Goal: Information Seeking & Learning: Find specific fact

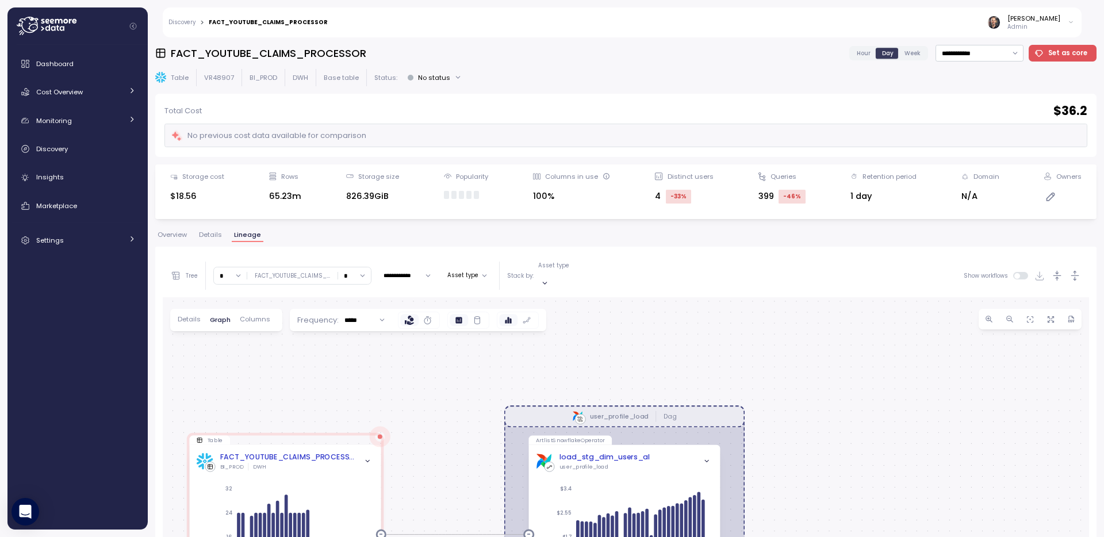
scroll to position [177, 0]
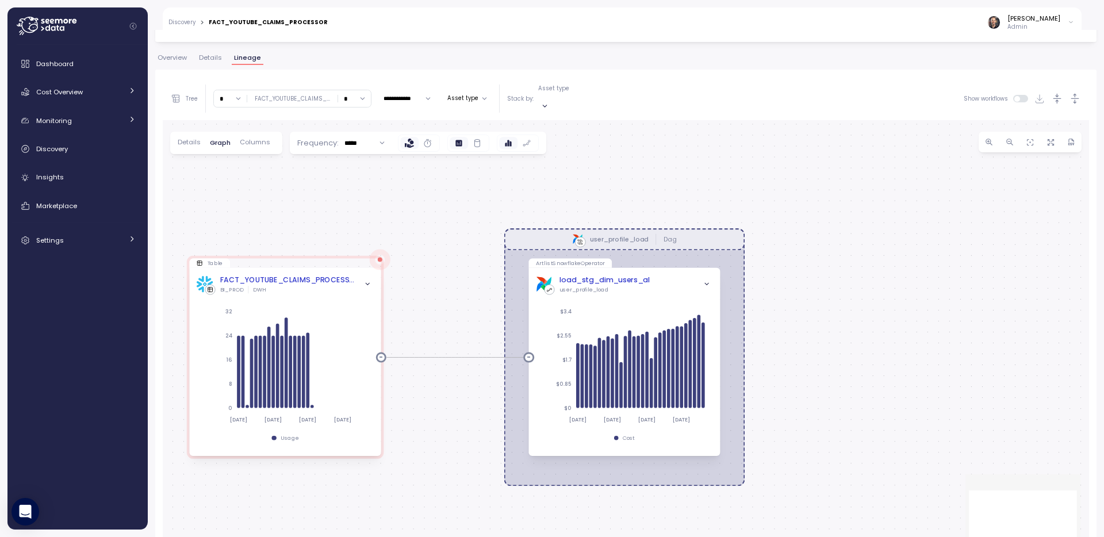
click at [238, 94] on input "*" at bounding box center [230, 98] width 33 height 17
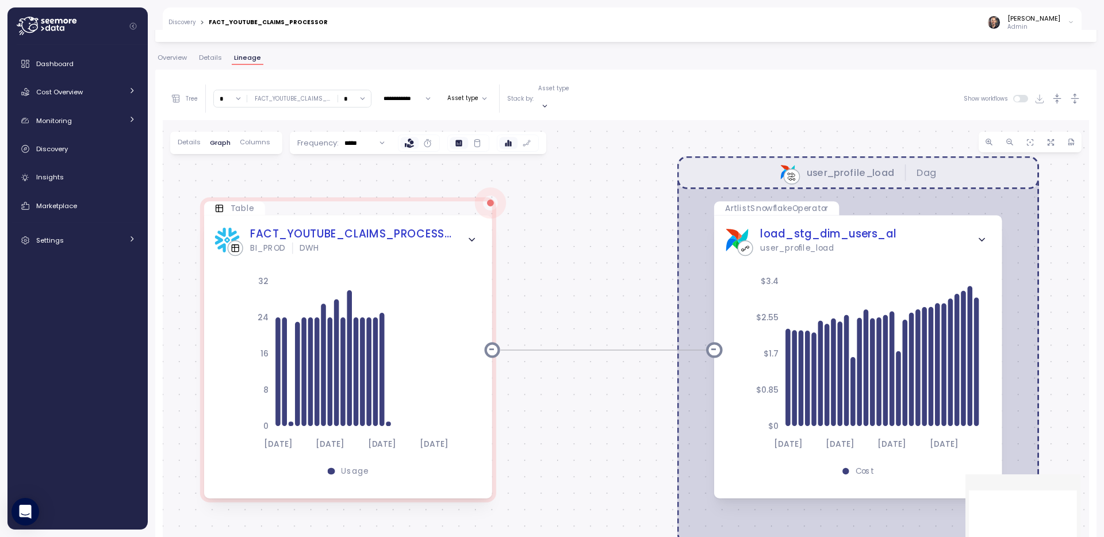
click at [239, 95] on input "*" at bounding box center [230, 98] width 33 height 17
type input "*"
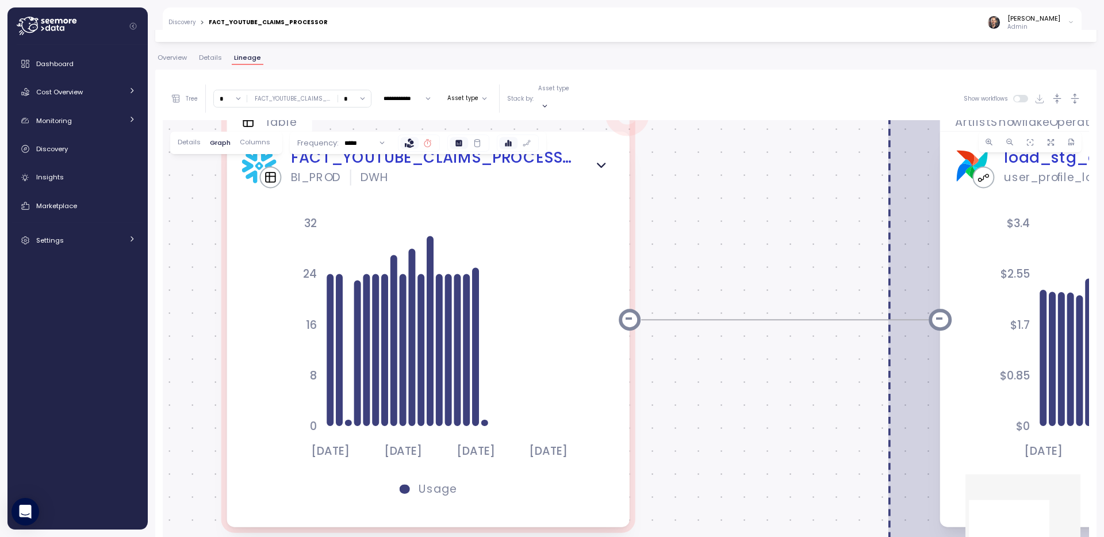
click at [426, 139] on icon at bounding box center [427, 143] width 9 height 9
click at [406, 139] on icon at bounding box center [409, 143] width 9 height 9
click at [525, 139] on icon at bounding box center [526, 143] width 9 height 9
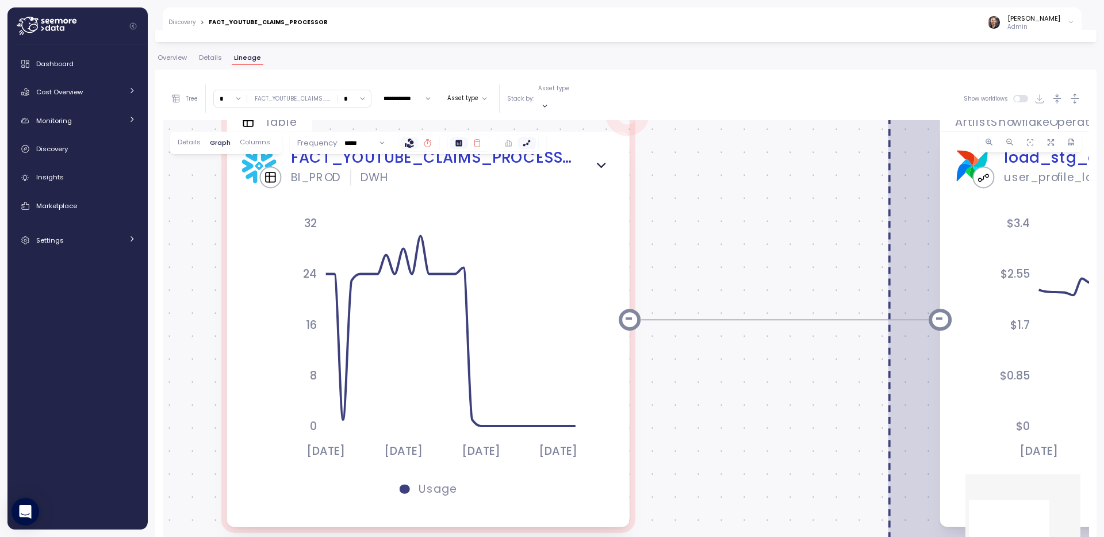
click at [474, 139] on icon at bounding box center [477, 143] width 9 height 9
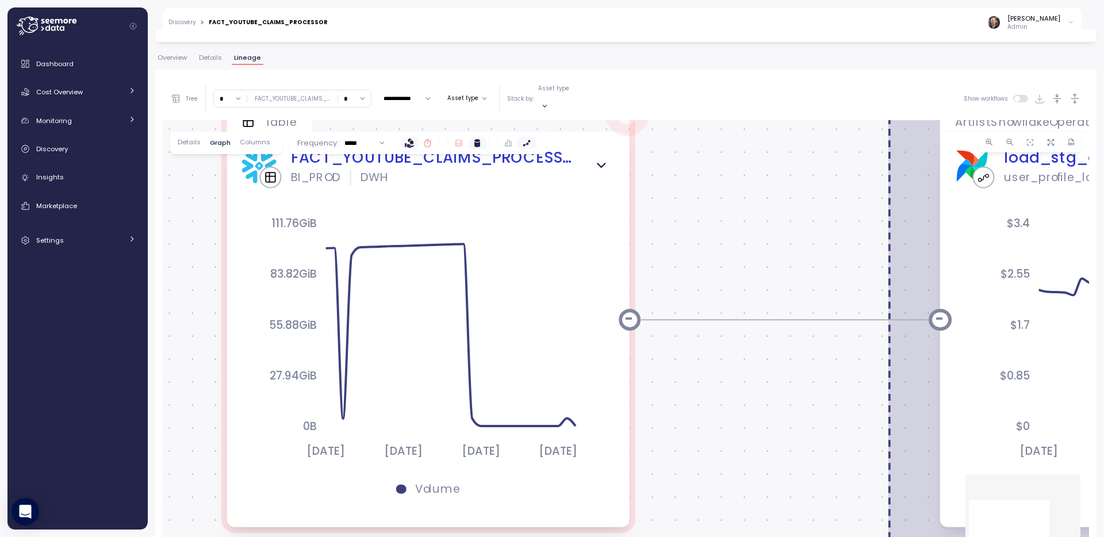
click at [459, 139] on icon at bounding box center [458, 143] width 9 height 9
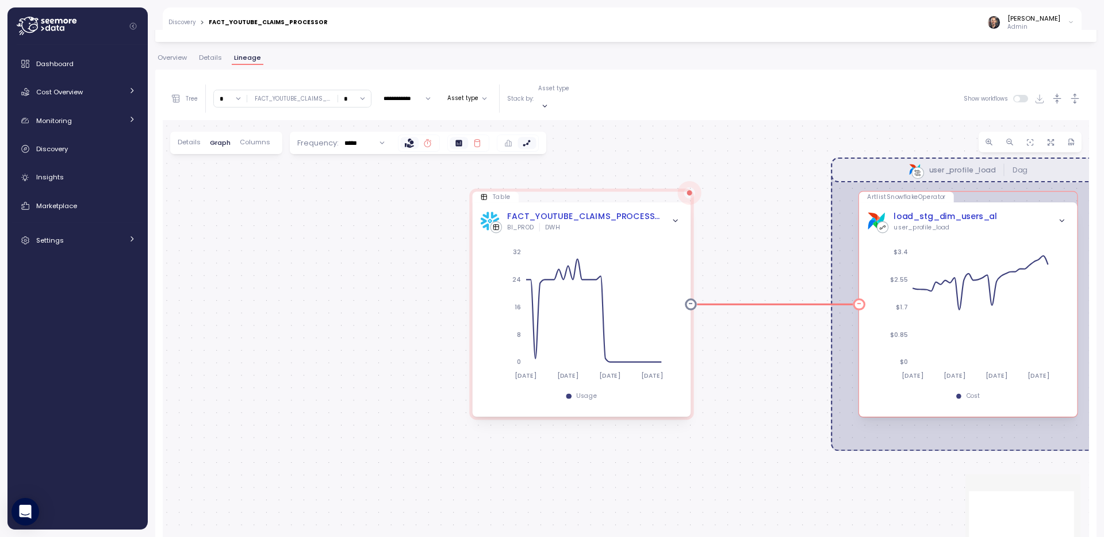
click at [1064, 217] on icon "button" at bounding box center [1062, 221] width 8 height 8
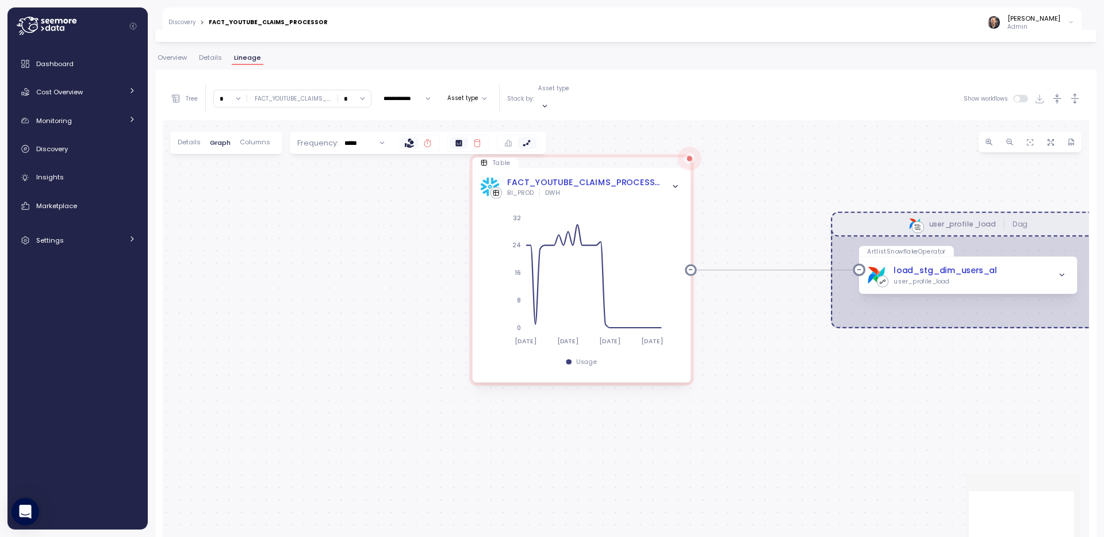
click at [1048, 221] on div "user_profile_load [PERSON_NAME]" at bounding box center [968, 224] width 274 height 25
click at [996, 216] on div "user_profile_load [PERSON_NAME]" at bounding box center [968, 224] width 274 height 25
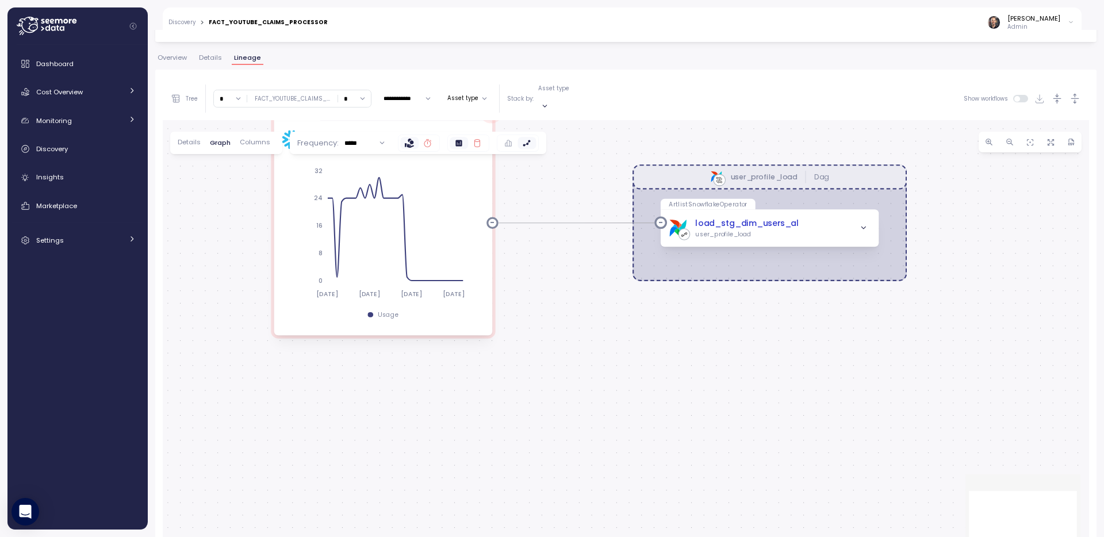
drag, startPoint x: 913, startPoint y: 417, endPoint x: 708, endPoint y: 388, distance: 206.8
click at [708, 389] on div "user_profile_load Dag Table FACT_YOUTUBE_CLAIMS_PROCESSOR BI_PROD DWH [DATE] [D…" at bounding box center [626, 344] width 926 height 449
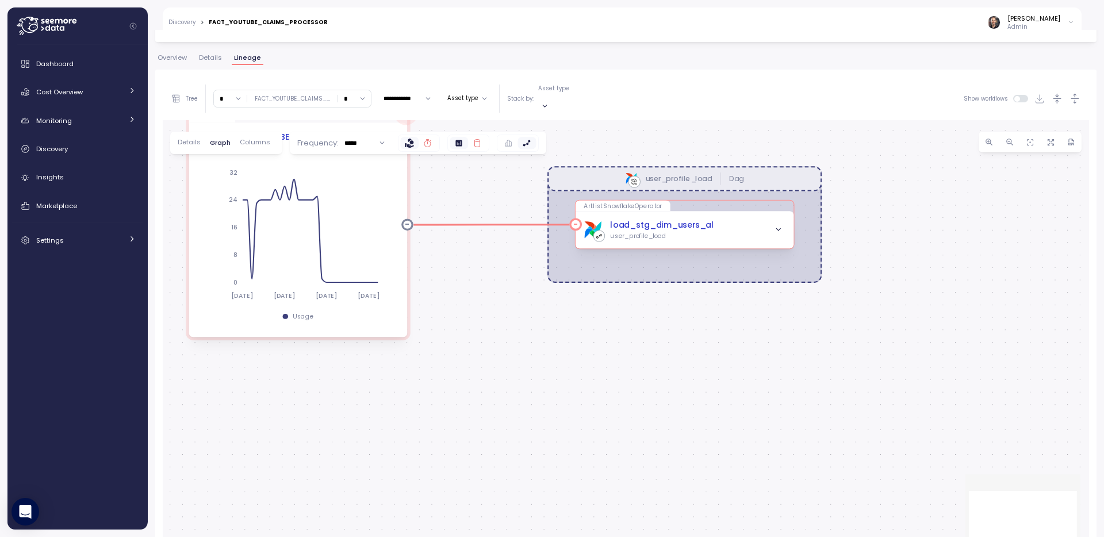
click at [718, 220] on div "load_stg_dim_users_al user_profile_load" at bounding box center [685, 230] width 202 height 21
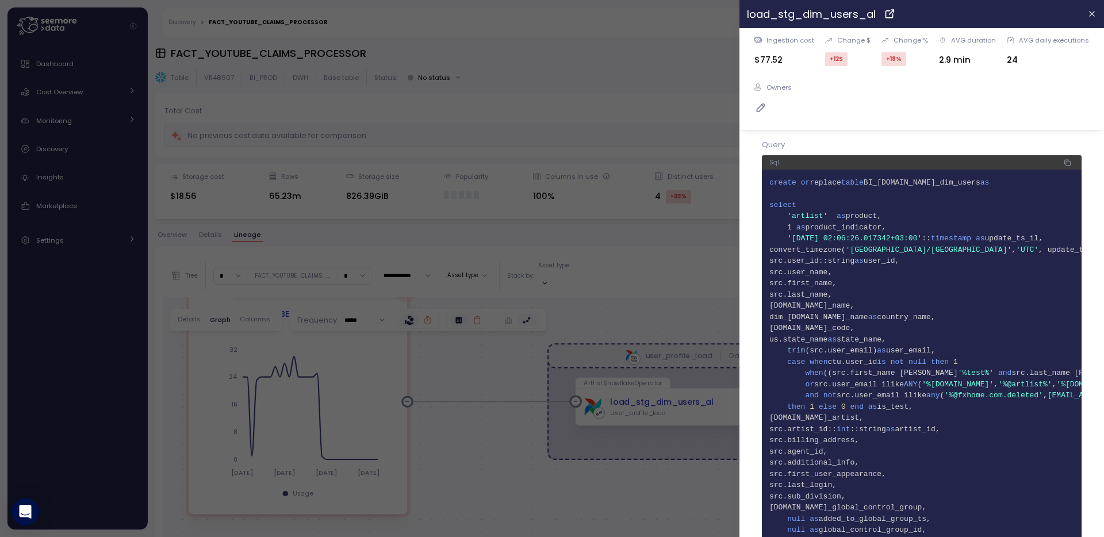
scroll to position [4858, 0]
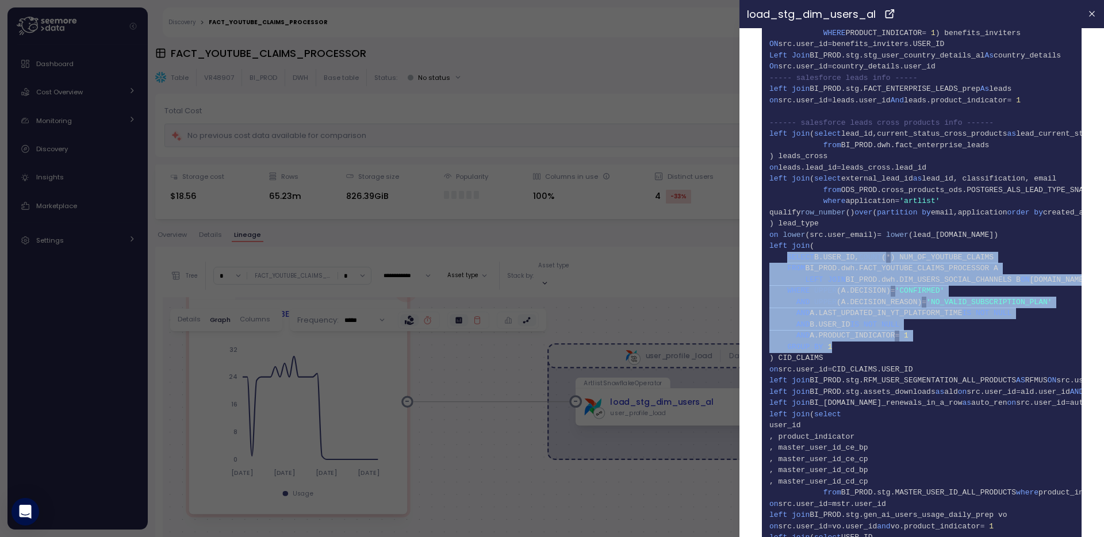
drag, startPoint x: 832, startPoint y: 348, endPoint x: 789, endPoint y: 262, distance: 96.4
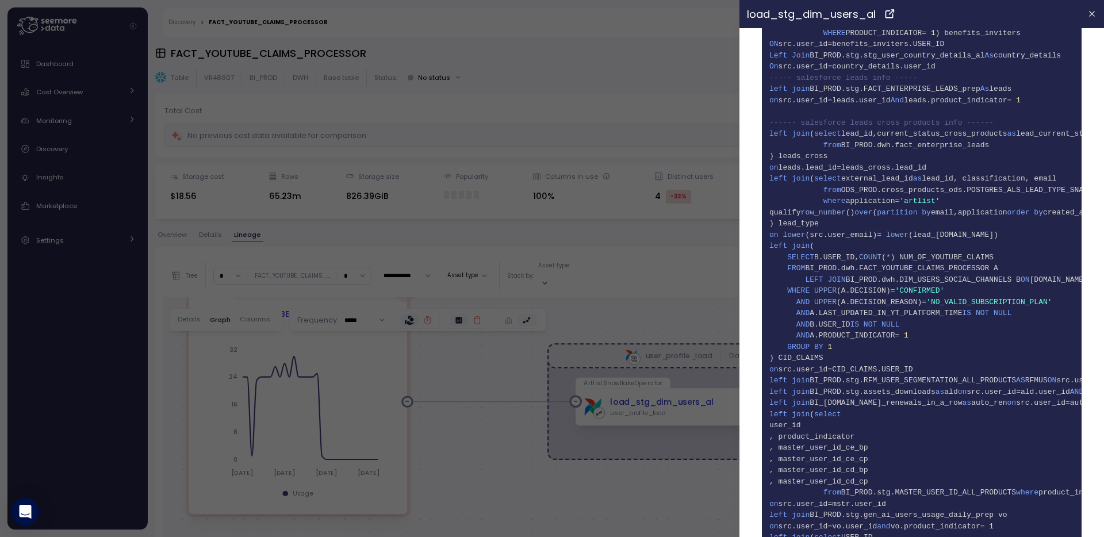
click at [807, 357] on span "450 ) CID_CLAIMS" at bounding box center [921, 357] width 305 height 11
copy span "CID_CLAIMS"
